Goal: Information Seeking & Learning: Learn about a topic

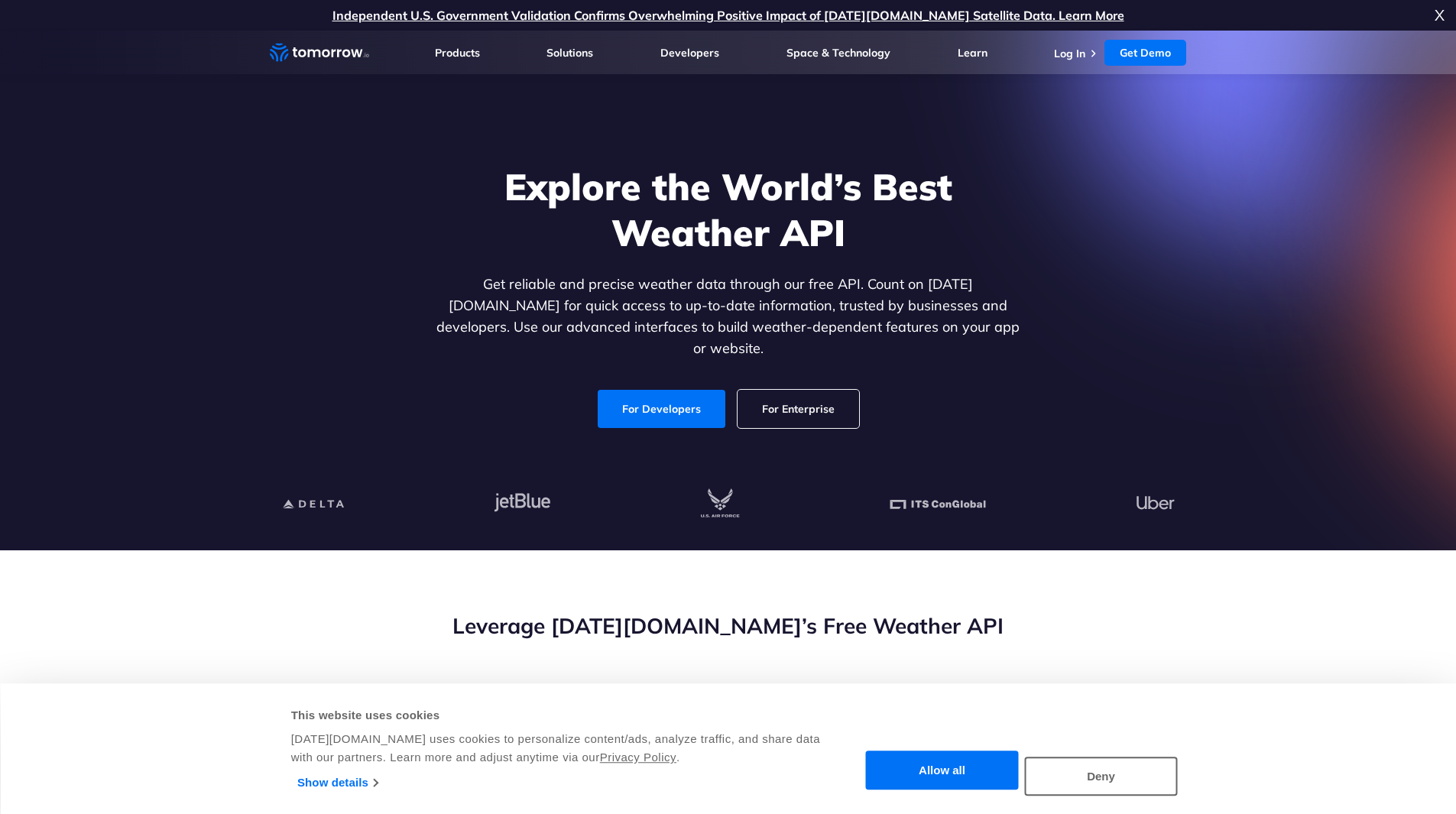
drag, startPoint x: 0, startPoint y: 0, endPoint x: 213, endPoint y: 225, distance: 309.8
click at [213, 225] on section "Explore the World’s Best Weather API Get reliable and precise weather data thro…" at bounding box center [728, 290] width 1456 height 520
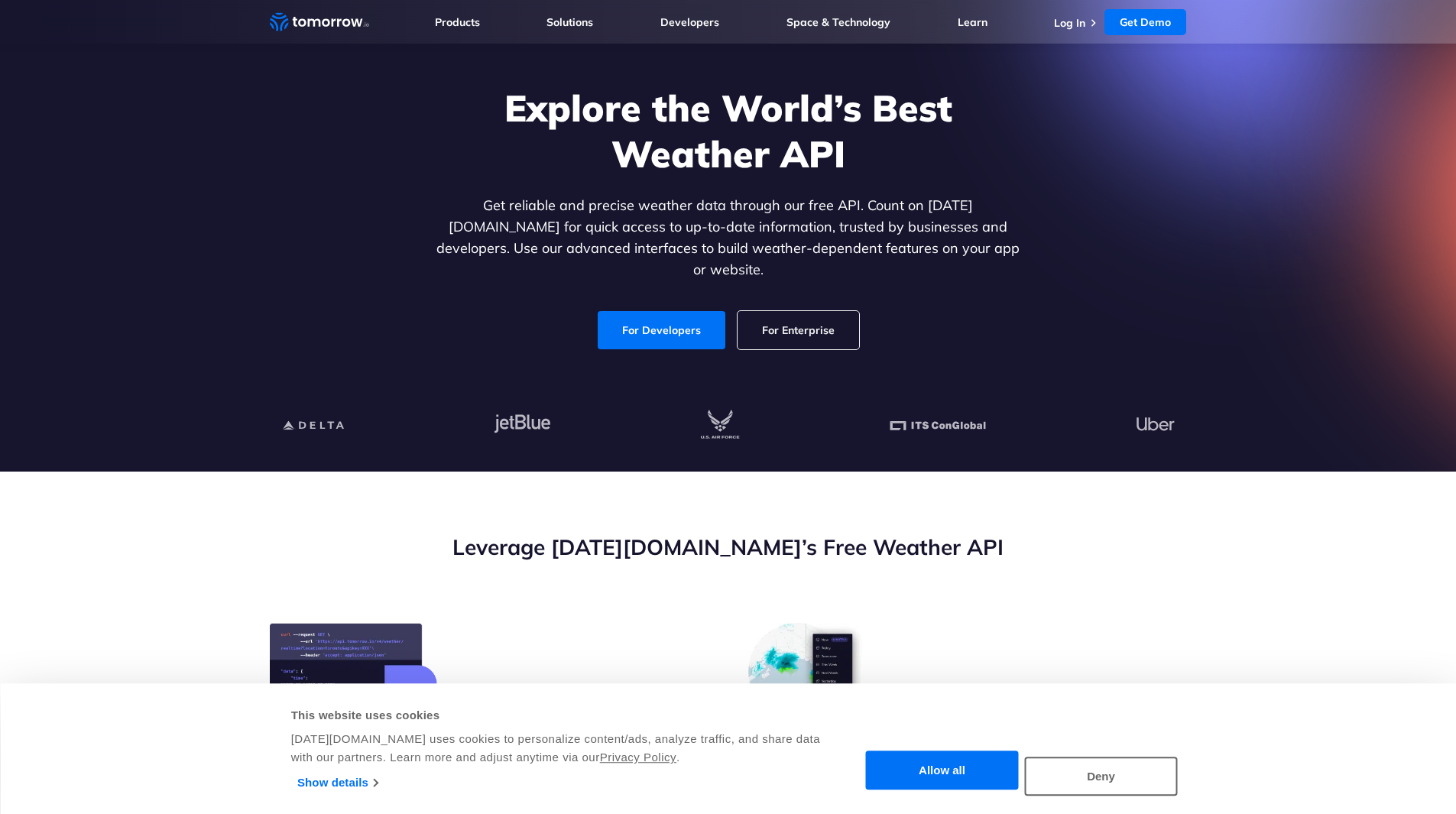
scroll to position [79, 0]
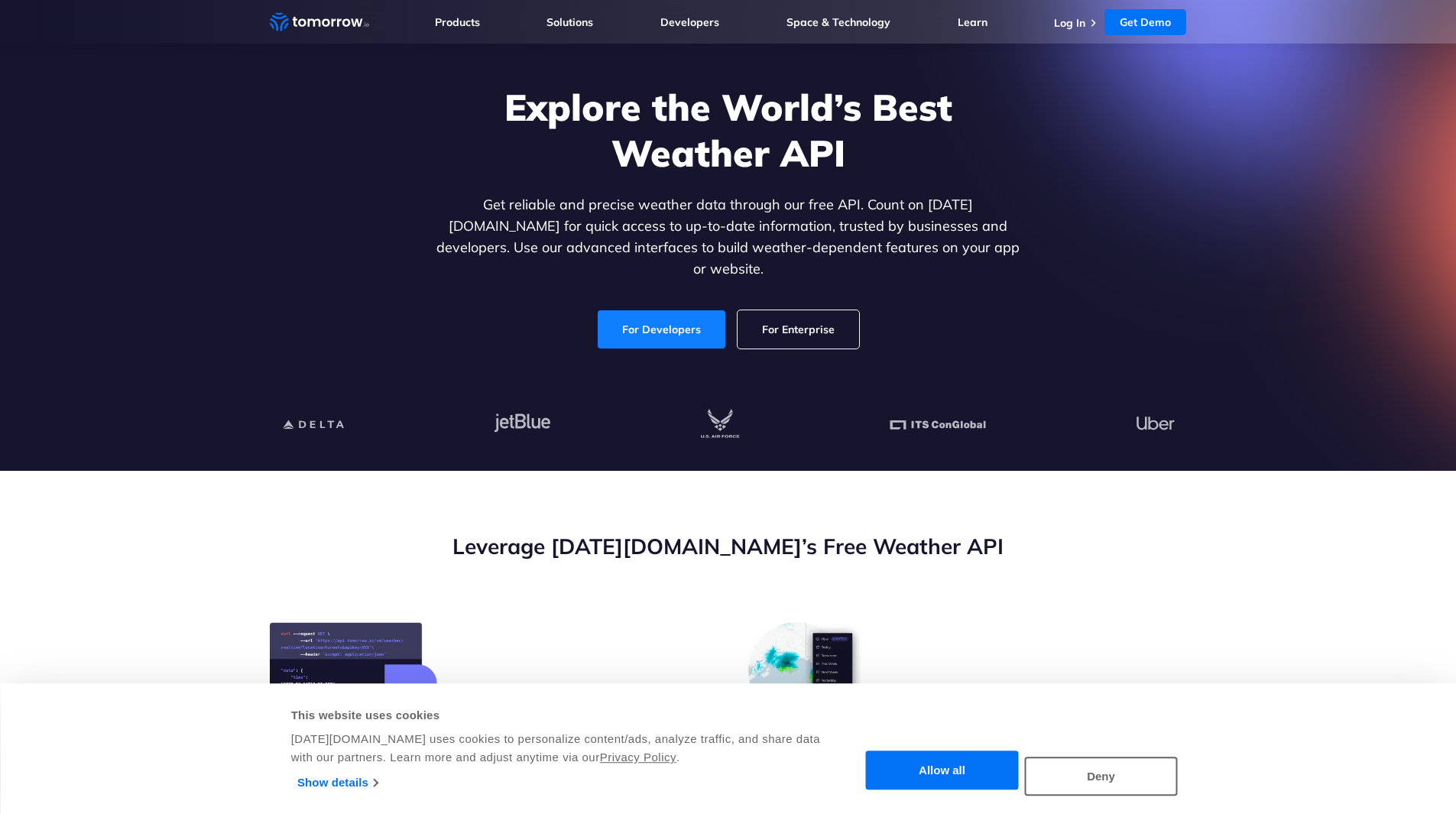
click at [647, 310] on link "For Developers" at bounding box center [661, 330] width 128 height 38
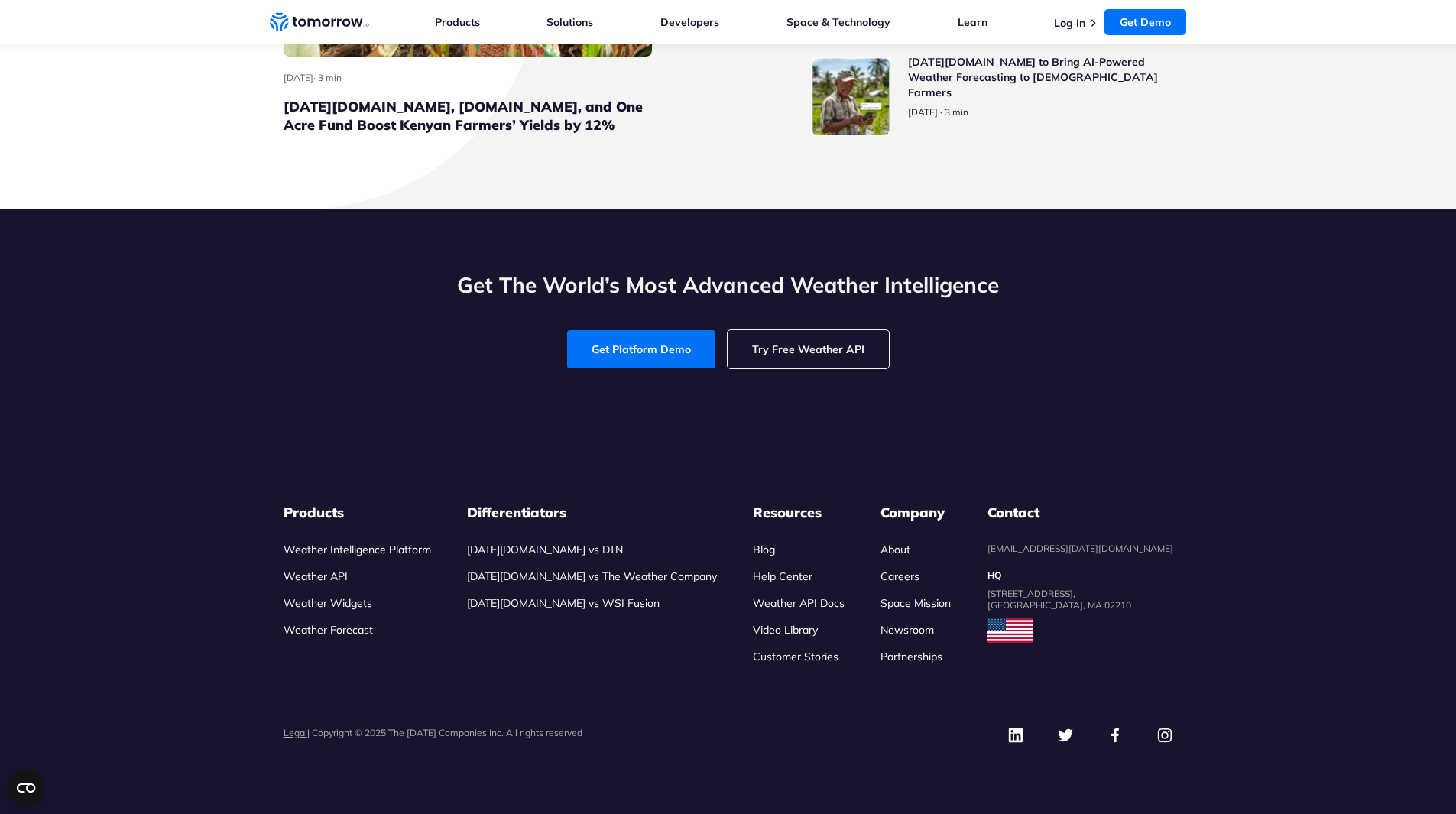
scroll to position [7036, 0]
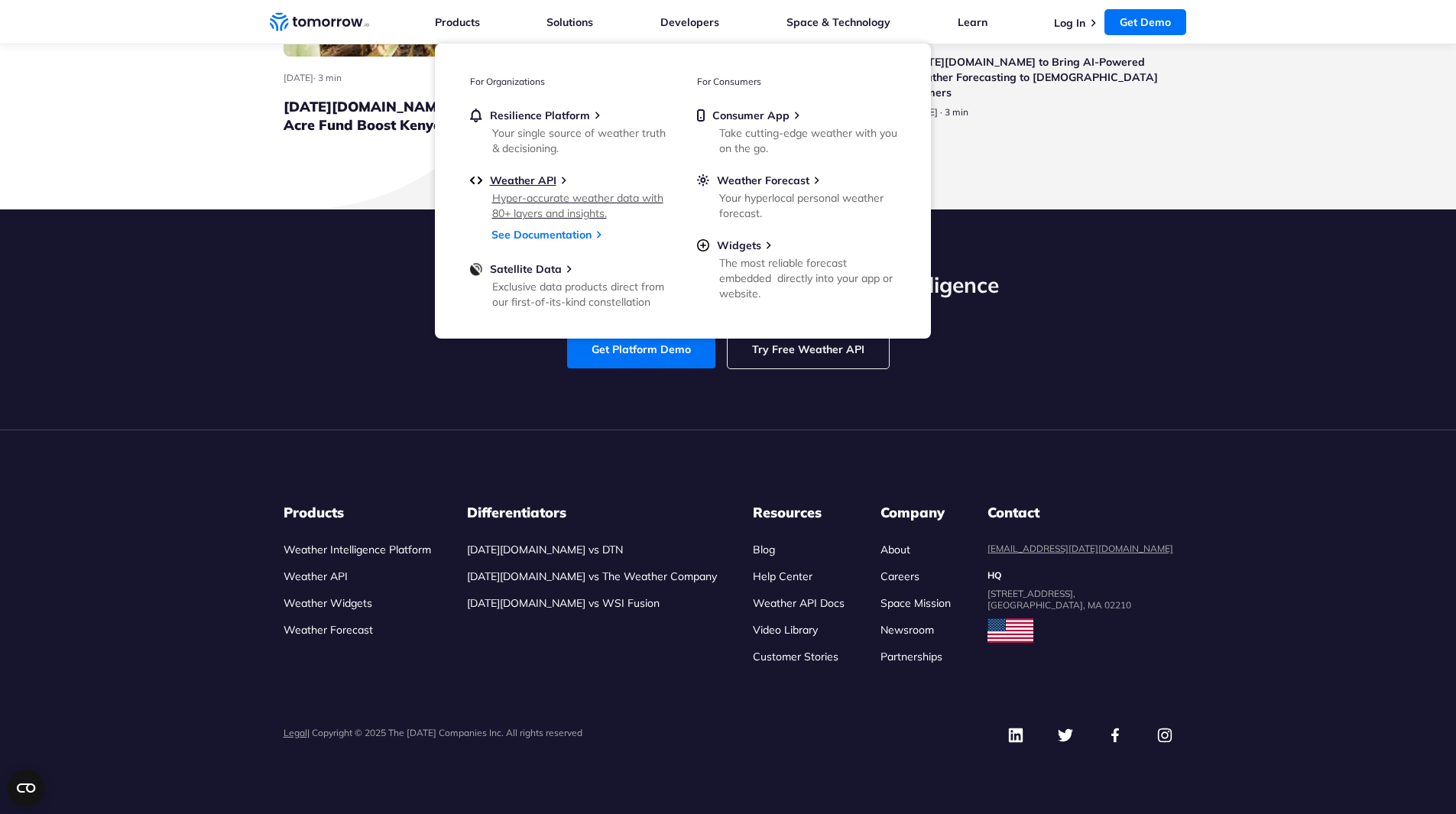
click at [534, 200] on div "Hyper-accurate weather data with 80+ layers and insights." at bounding box center [582, 205] width 178 height 30
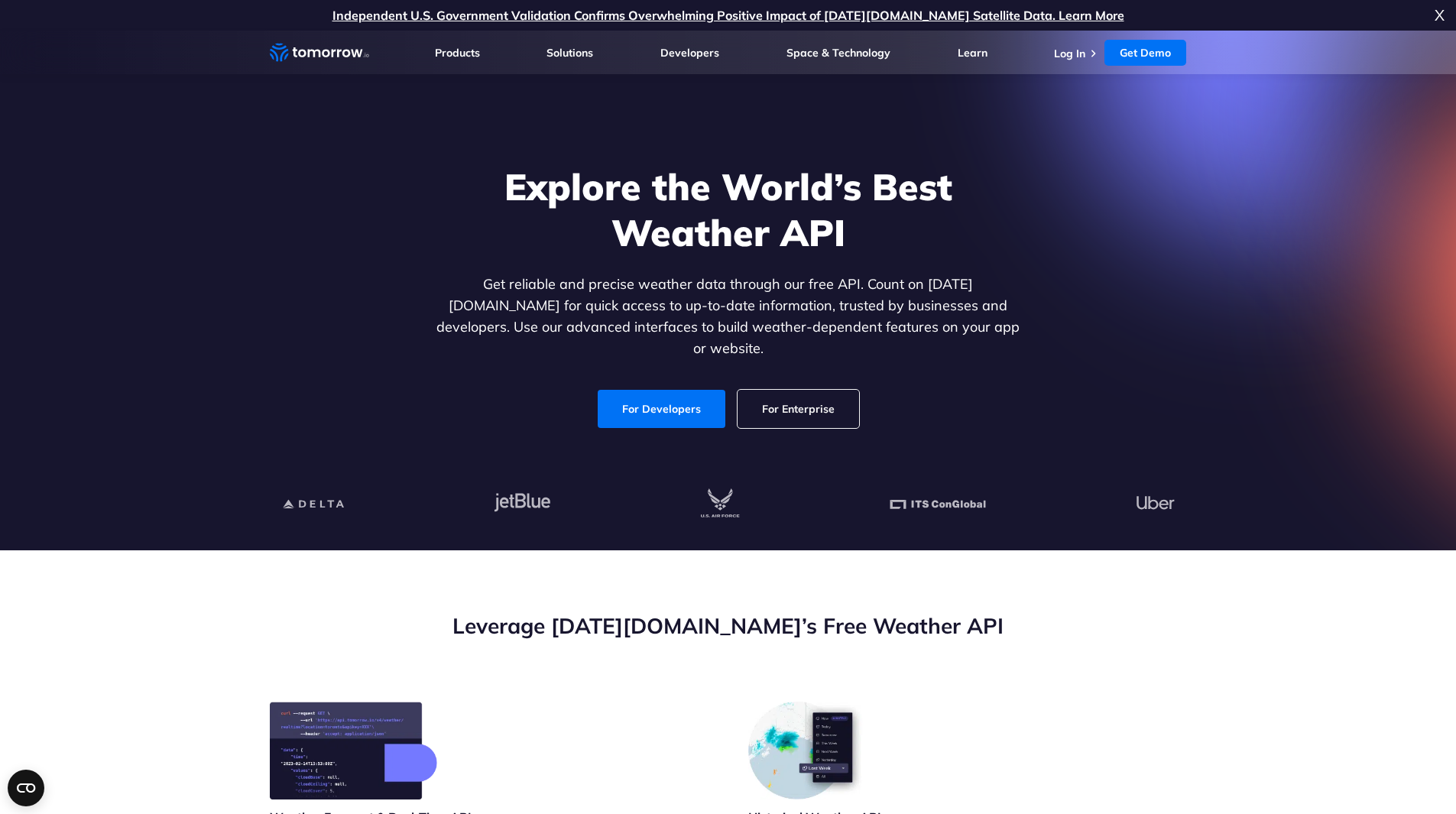
click at [1441, 18] on span "X" at bounding box center [1440, 15] width 10 height 30
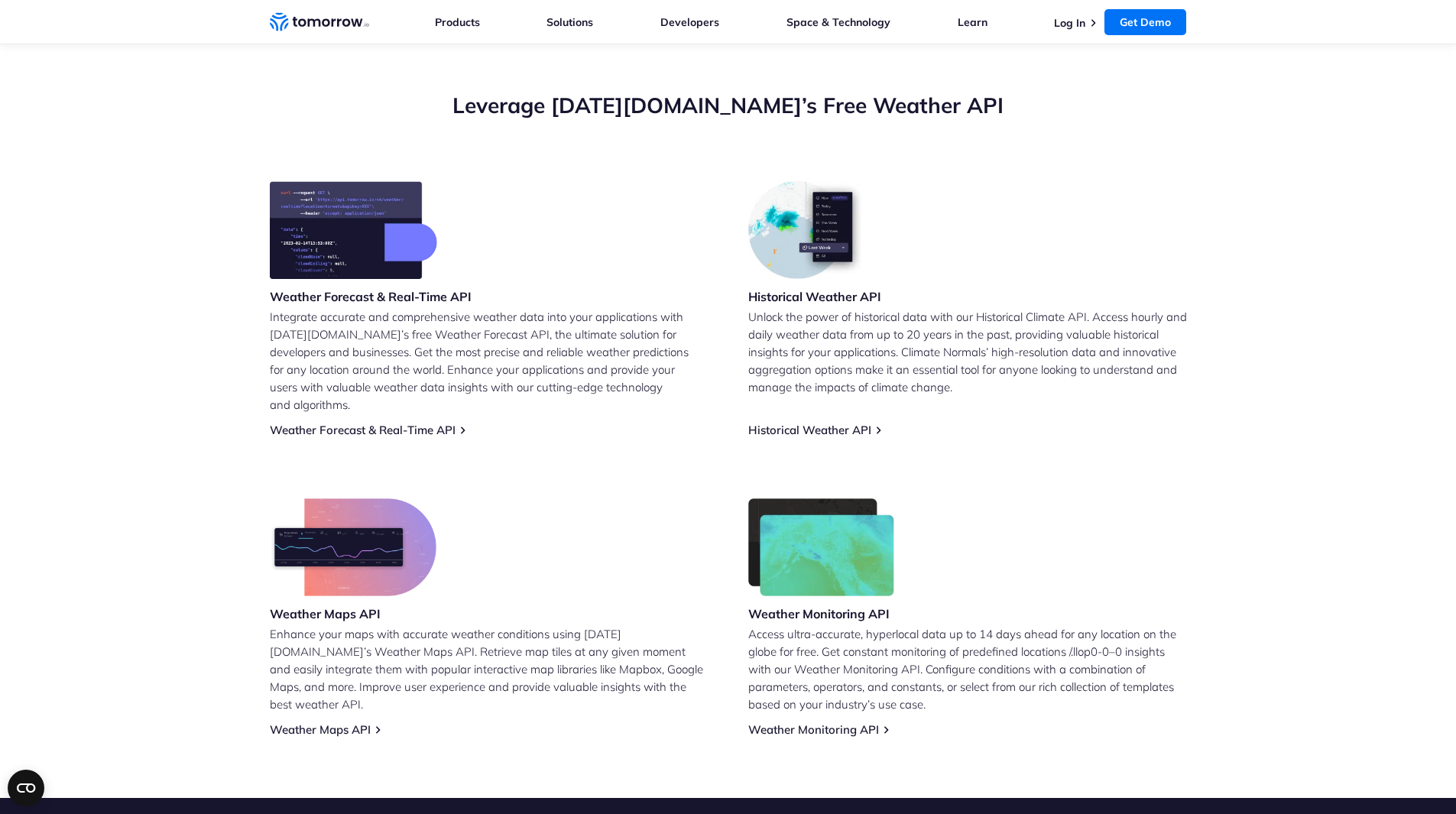
scroll to position [492, 0]
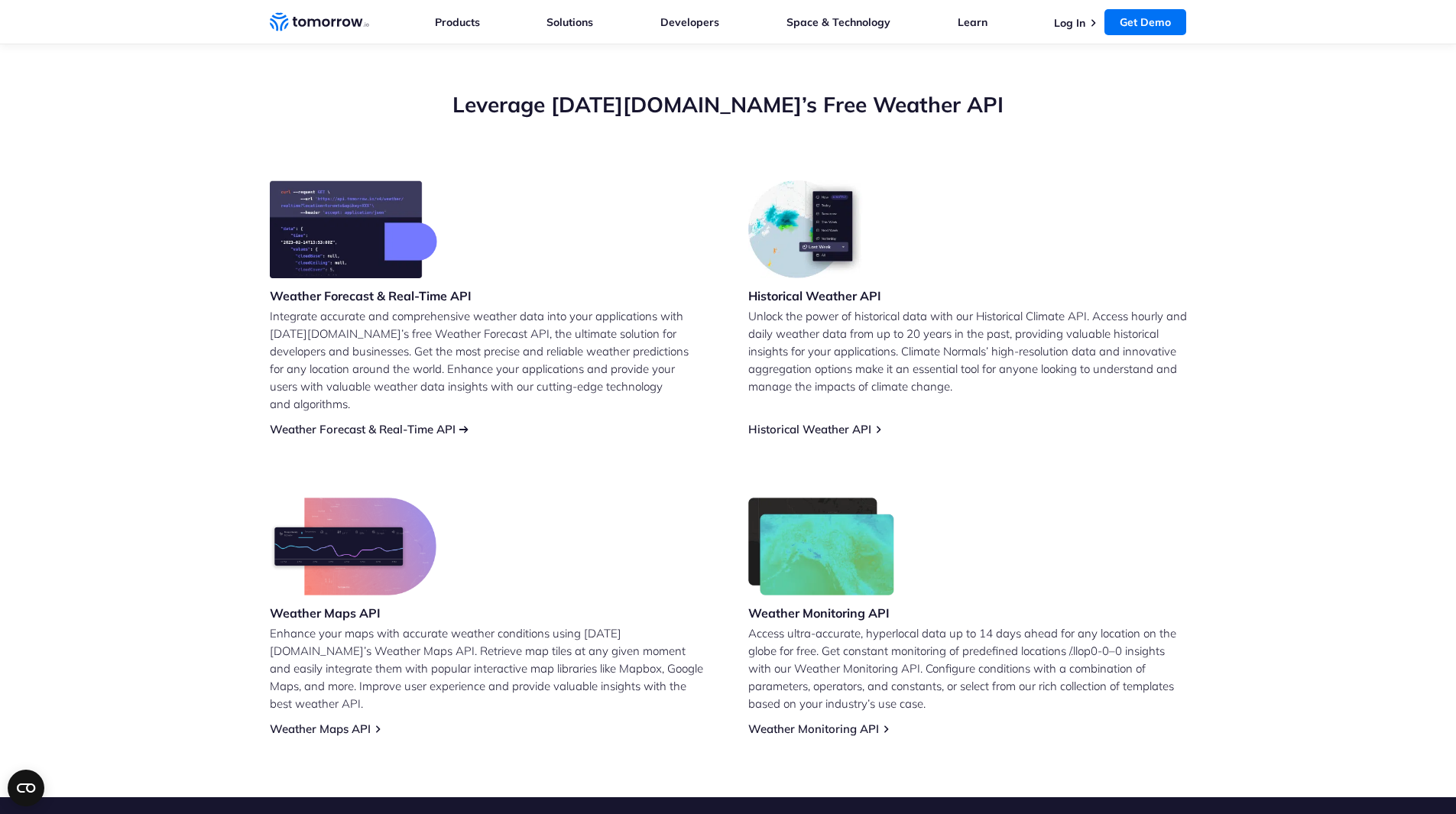
click at [451, 422] on link "Weather Forecast & Real-Time API" at bounding box center [363, 429] width 186 height 14
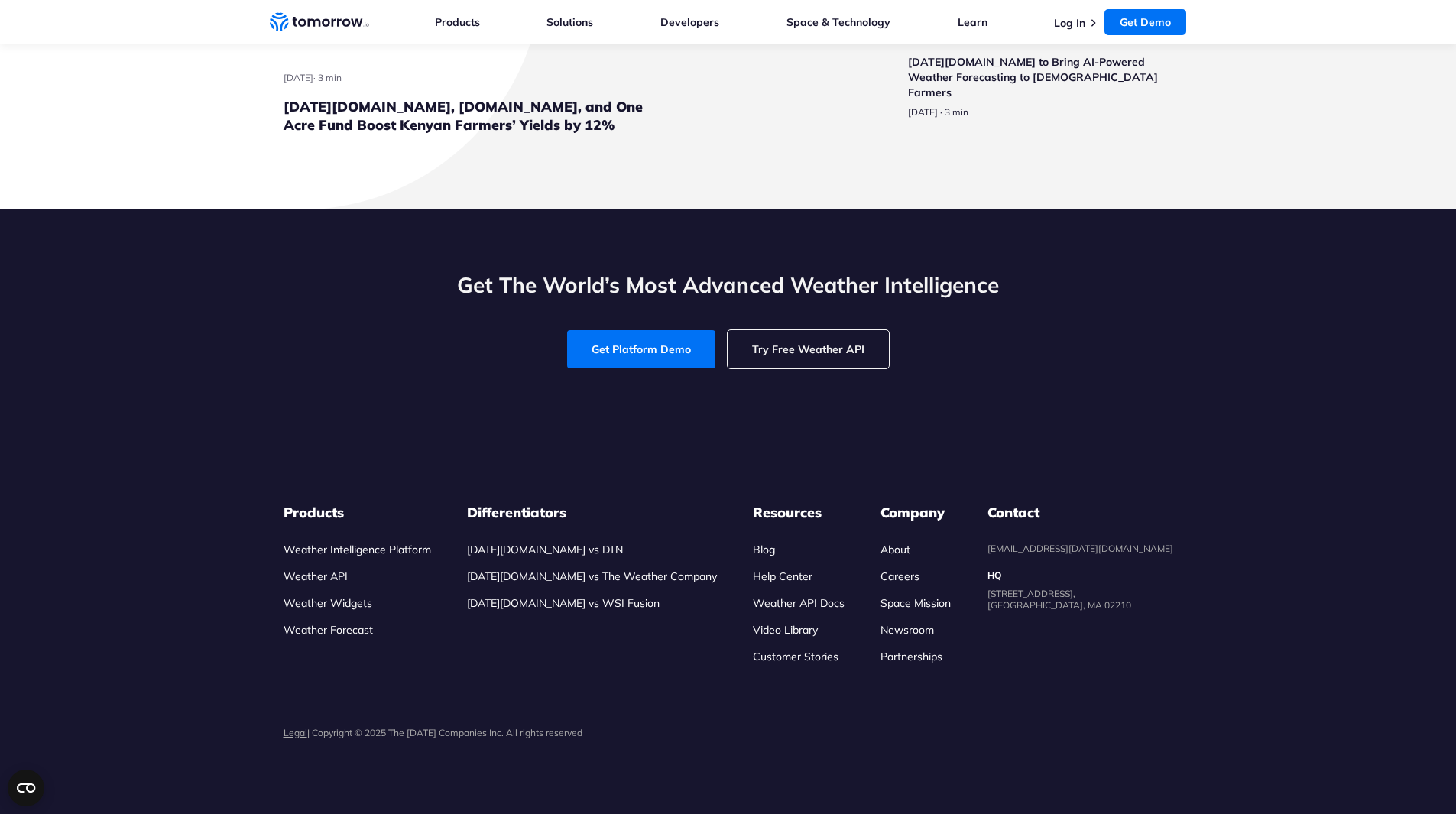
scroll to position [5756, 0]
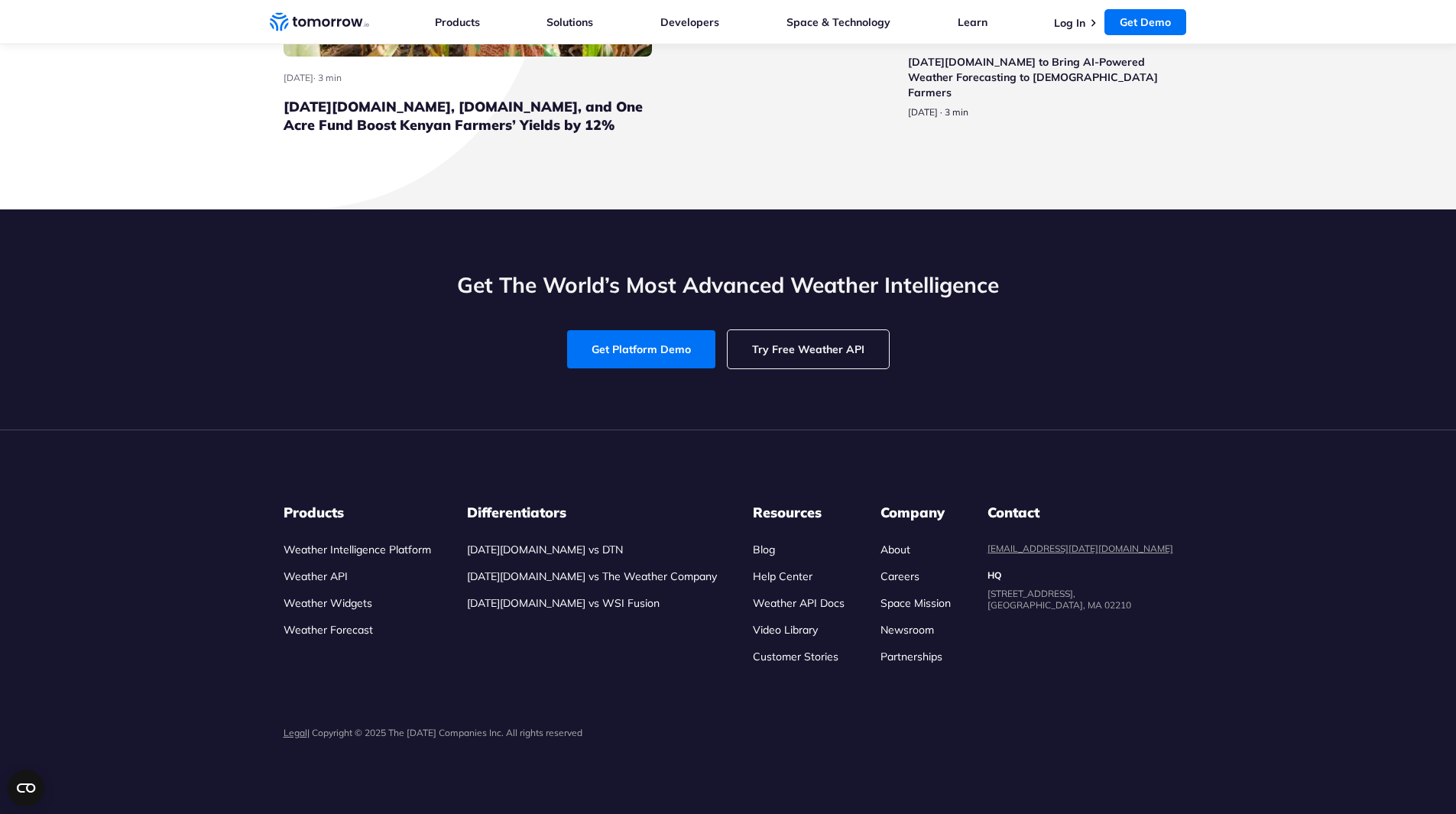
scroll to position [5941, 0]
click at [821, 362] on link "Try Free Weather API" at bounding box center [808, 350] width 161 height 38
